Goal: Task Accomplishment & Management: Manage account settings

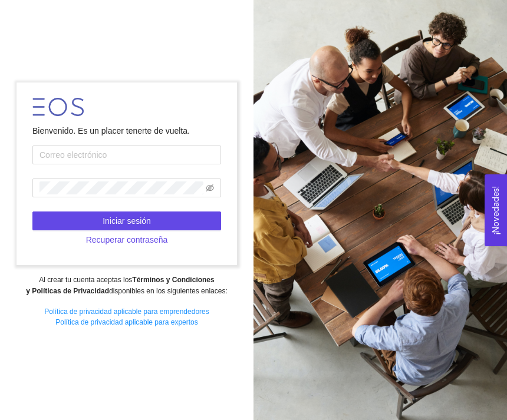
click at [141, 164] on input "text" at bounding box center [126, 155] width 189 height 19
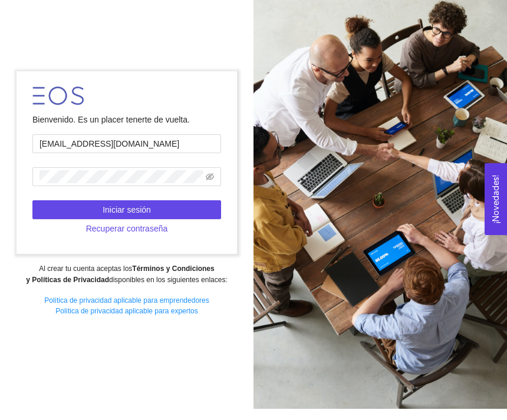
scroll to position [11, 0]
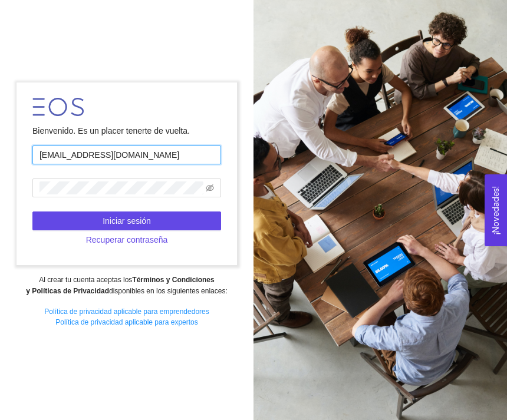
type input "[EMAIL_ADDRESS][DOMAIN_NAME]"
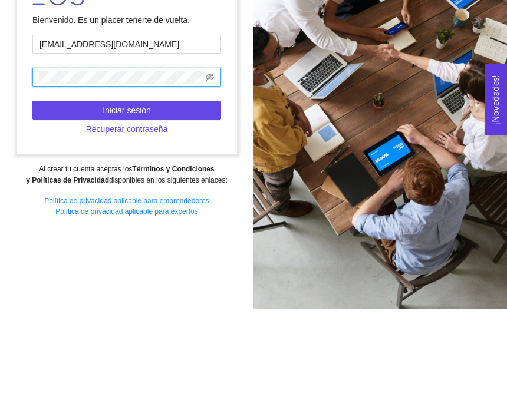
click at [207, 184] on icon "eye-invisible" at bounding box center [210, 188] width 8 height 8
click at [163, 230] on button "Recuperar contraseña" at bounding box center [126, 239] width 189 height 19
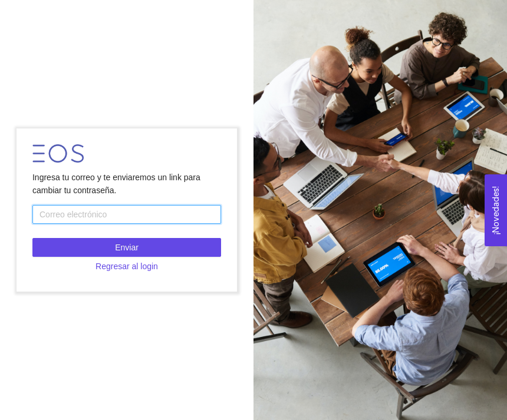
click at [153, 205] on input "text" at bounding box center [126, 214] width 189 height 19
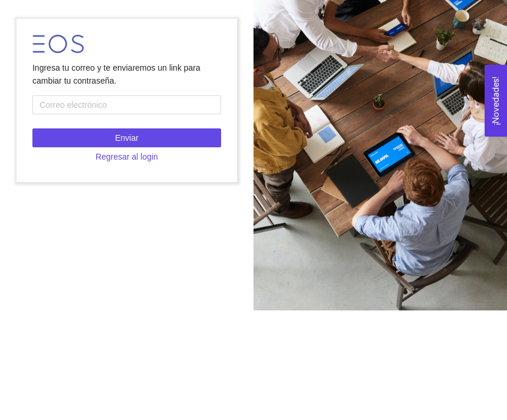
click at [140, 260] on span "Regresar al login" at bounding box center [126, 266] width 62 height 13
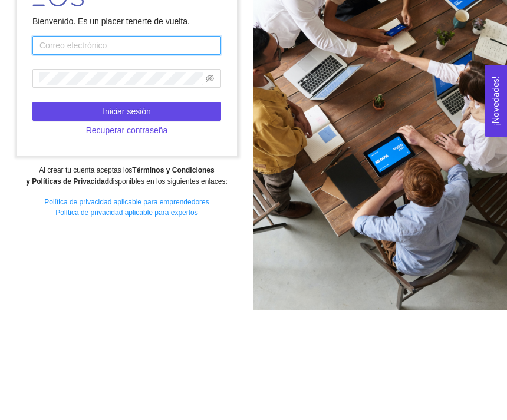
type input "[EMAIL_ADDRESS][DOMAIN_NAME]"
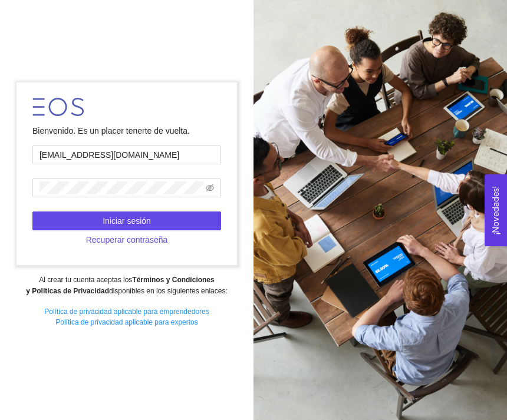
click at [176, 212] on button "Iniciar sesión" at bounding box center [126, 221] width 189 height 19
click at [180, 212] on button "Iniciar sesión" at bounding box center [126, 221] width 189 height 19
click at [182, 212] on button "Iniciar sesión" at bounding box center [126, 221] width 189 height 19
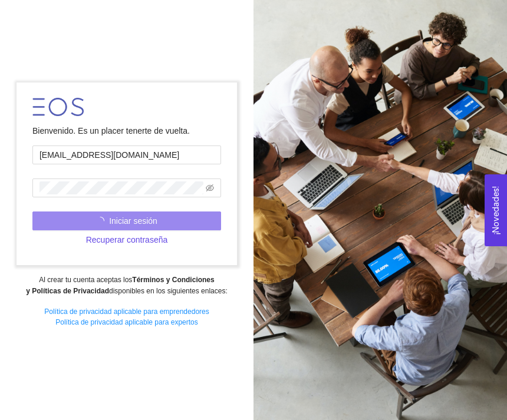
click at [145, 231] on button "Recuperar contraseña" at bounding box center [126, 239] width 189 height 19
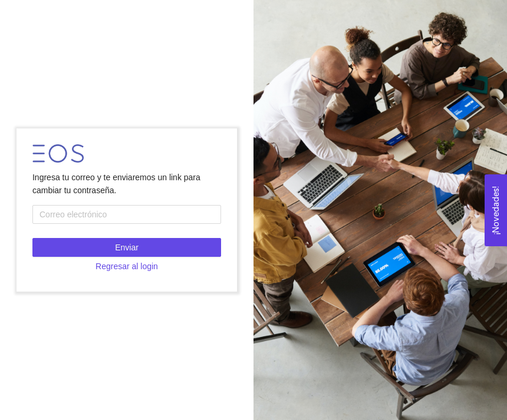
click at [144, 238] on button "Enviar" at bounding box center [126, 247] width 189 height 19
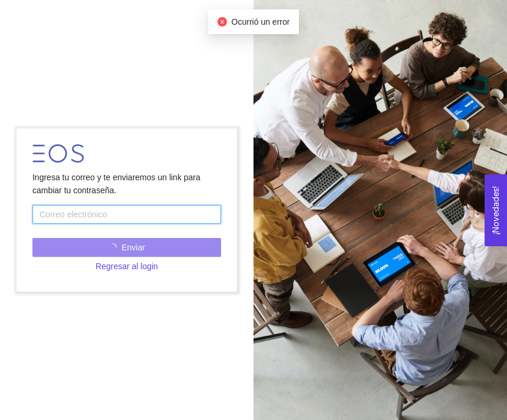
click at [150, 205] on input "text" at bounding box center [126, 214] width 189 height 19
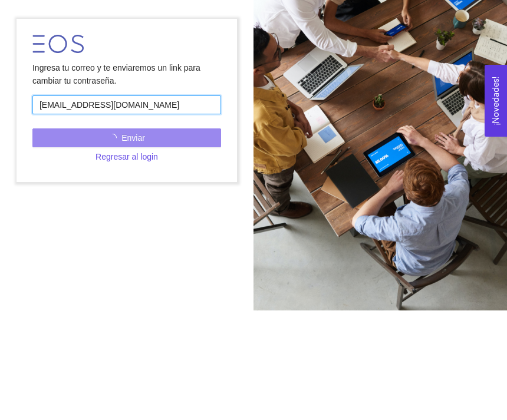
type input "[EMAIL_ADDRESS][DOMAIN_NAME]"
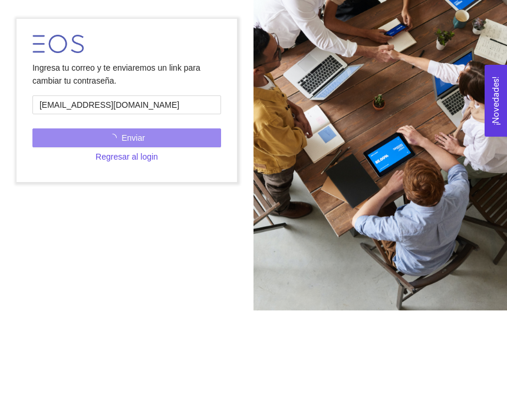
click at [177, 238] on button "Enviar" at bounding box center [126, 247] width 189 height 19
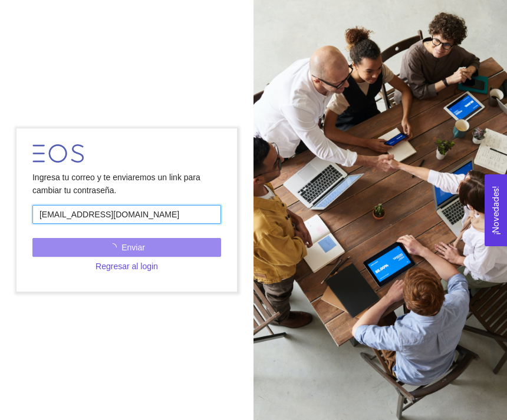
click at [147, 205] on input "[EMAIL_ADDRESS][DOMAIN_NAME]" at bounding box center [126, 214] width 189 height 19
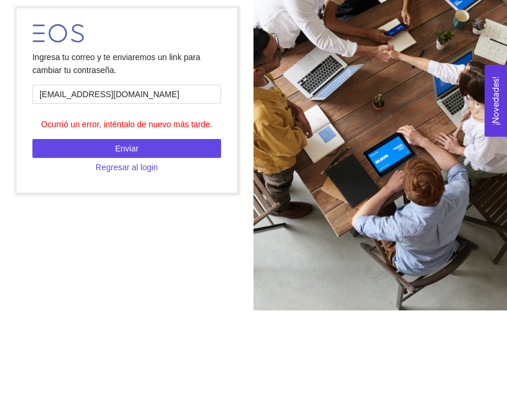
click at [165, 249] on button "Enviar" at bounding box center [126, 258] width 189 height 19
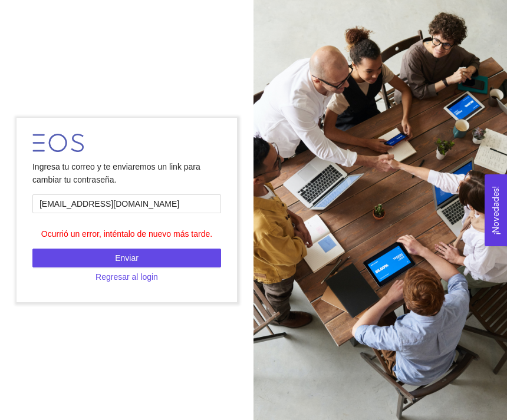
click at [177, 249] on button "Enviar" at bounding box center [126, 258] width 189 height 19
